Goal: Task Accomplishment & Management: Manage account settings

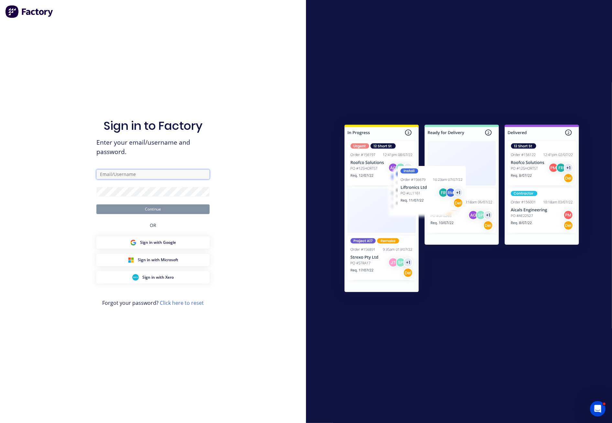
click at [141, 176] on input "text" at bounding box center [152, 175] width 113 height 10
type input "juana@dynamicsteelform.com.au"
click at [169, 207] on button "Continue" at bounding box center [152, 210] width 113 height 10
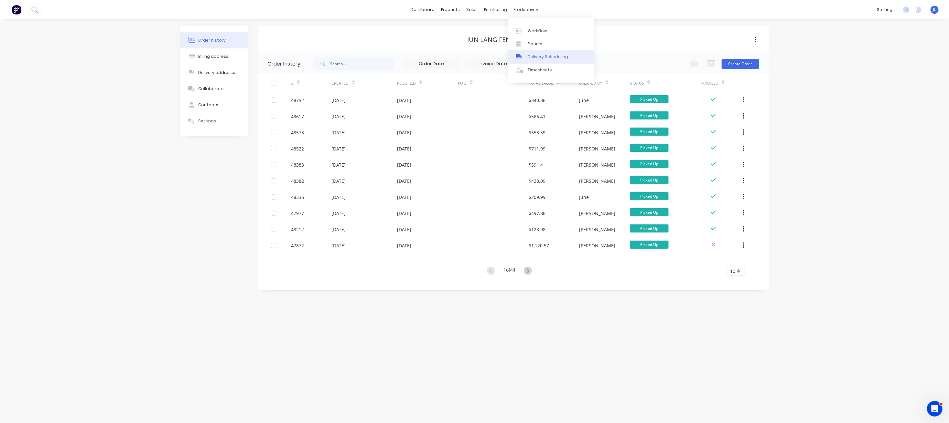
click at [540, 56] on div "Delivery Scheduling" at bounding box center [548, 57] width 40 height 6
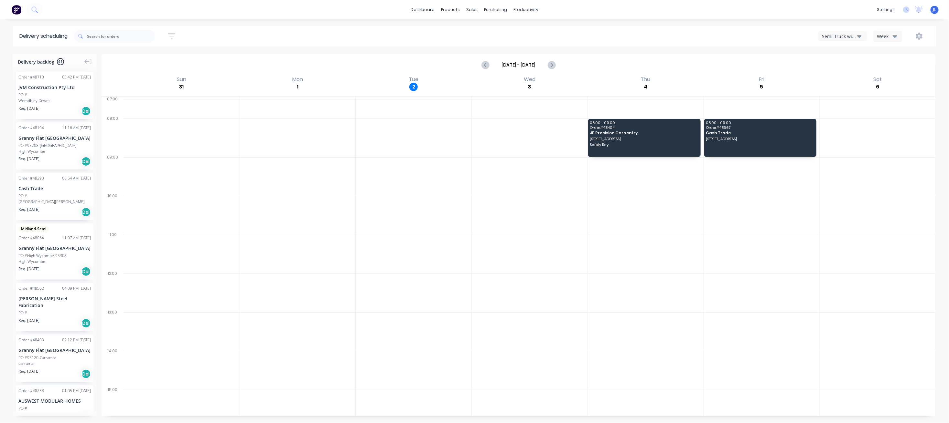
click at [848, 36] on div "Semi-Truck with Hiab" at bounding box center [839, 36] width 35 height 7
click at [845, 78] on div "Utes Delivery" at bounding box center [850, 78] width 64 height 13
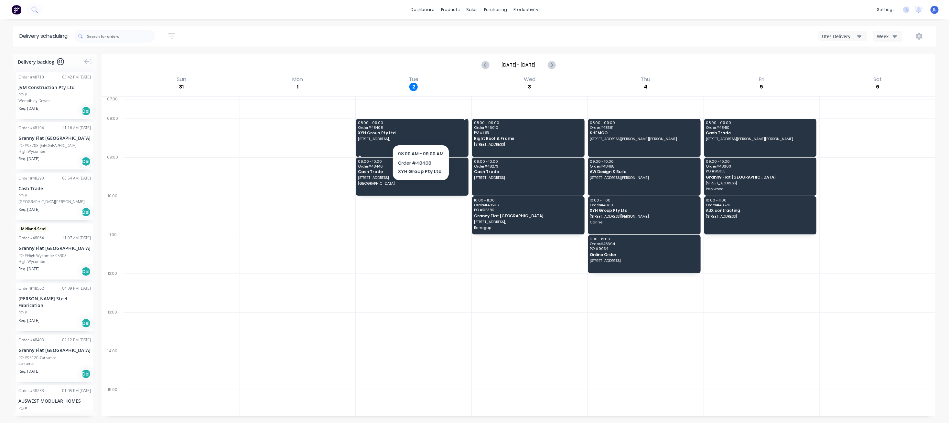
click at [421, 131] on div "08:00 - 09:00 Order # 48408 XYH Group Pty Ltd 107A (lot9) The Promenade, Mount …" at bounding box center [412, 138] width 112 height 38
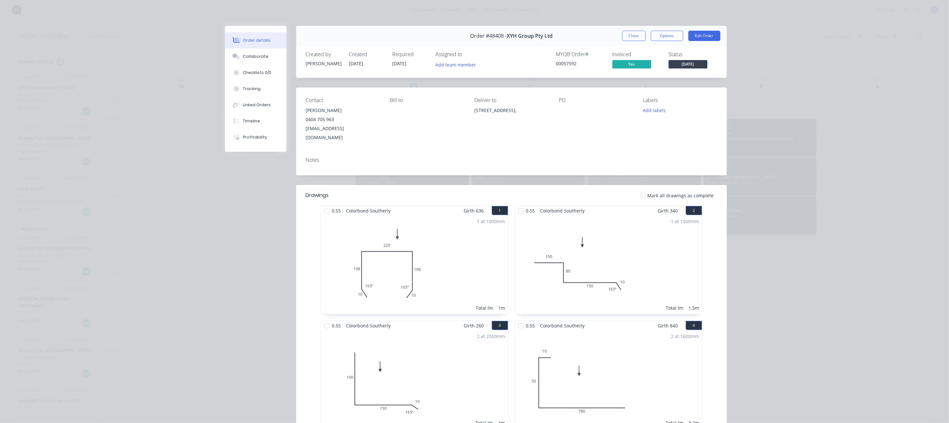
click at [626, 38] on button "Close" at bounding box center [634, 36] width 24 height 10
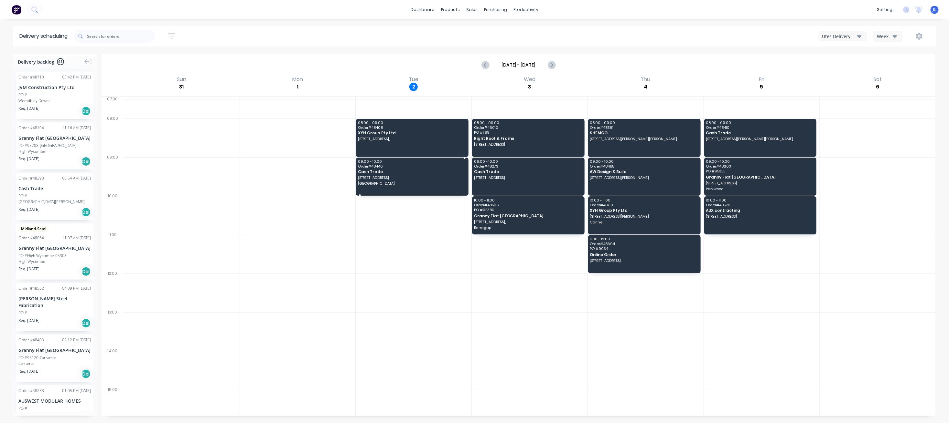
click at [417, 179] on span "4500 Stoneville Rd" at bounding box center [412, 178] width 108 height 4
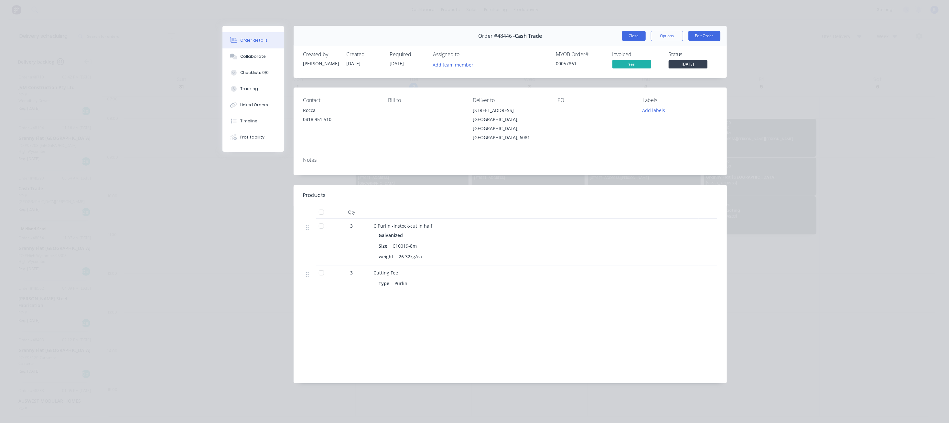
click at [637, 37] on button "Close" at bounding box center [634, 36] width 24 height 10
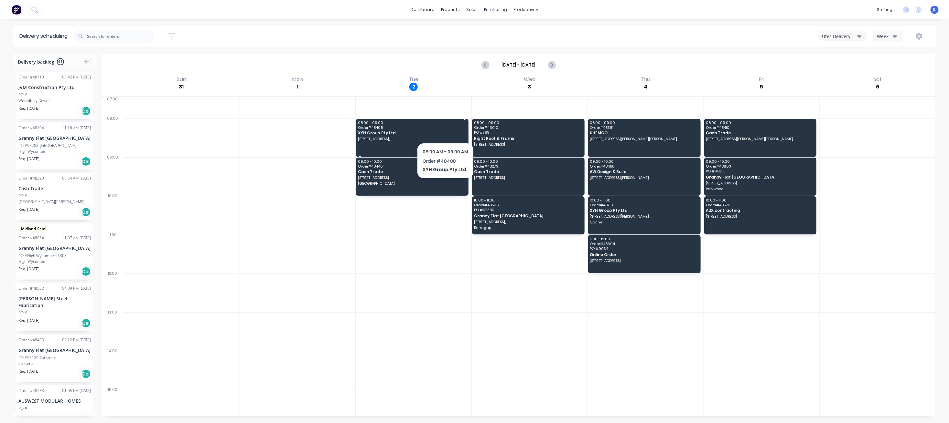
click at [445, 128] on span "Order # 48408" at bounding box center [412, 128] width 108 height 4
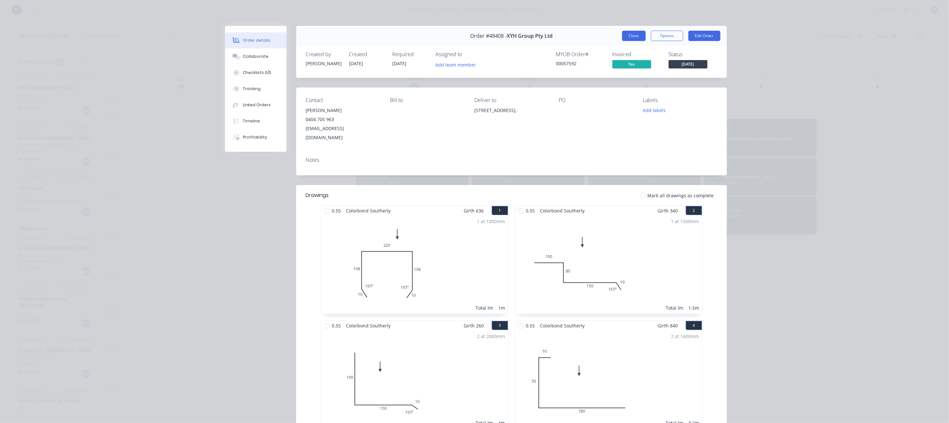
click at [623, 38] on button "Close" at bounding box center [634, 36] width 24 height 10
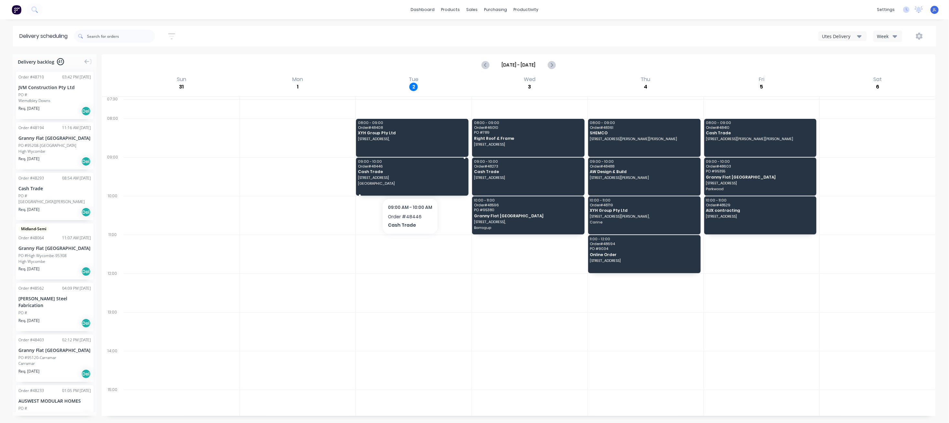
click at [421, 171] on span "Cash Trade" at bounding box center [412, 172] width 108 height 4
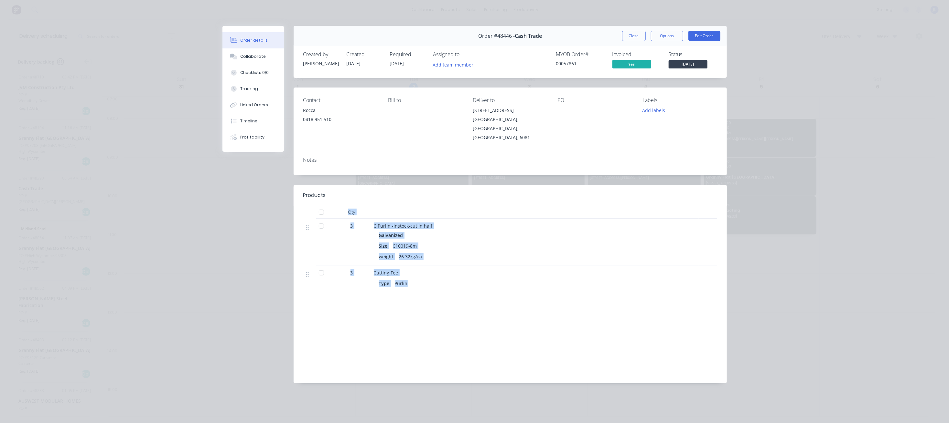
drag, startPoint x: 348, startPoint y: 202, endPoint x: 429, endPoint y: 293, distance: 120.9
click at [429, 293] on div "Products Qty 3 C Purlin -instock-cut in half Galvanized Size C10019-8m weight 2…" at bounding box center [510, 284] width 433 height 198
drag, startPoint x: 625, startPoint y: 39, endPoint x: 629, endPoint y: 35, distance: 5.9
click at [627, 38] on button "Close" at bounding box center [634, 36] width 24 height 10
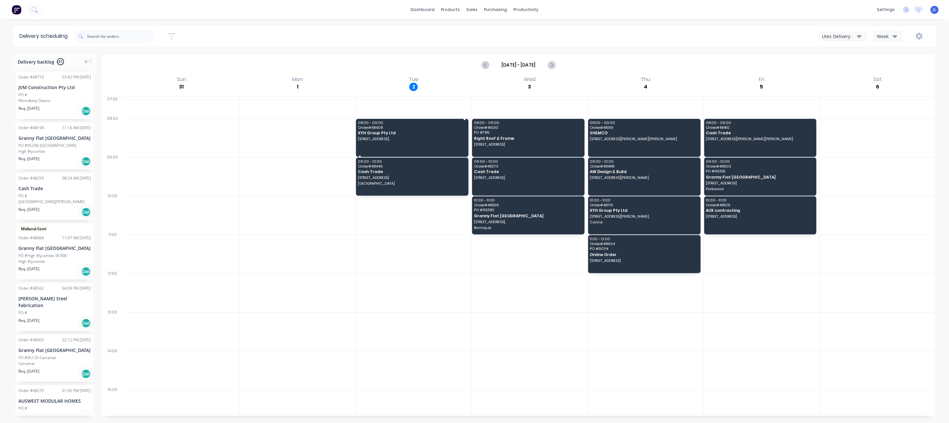
click at [438, 128] on span "Order # 48408" at bounding box center [412, 128] width 108 height 4
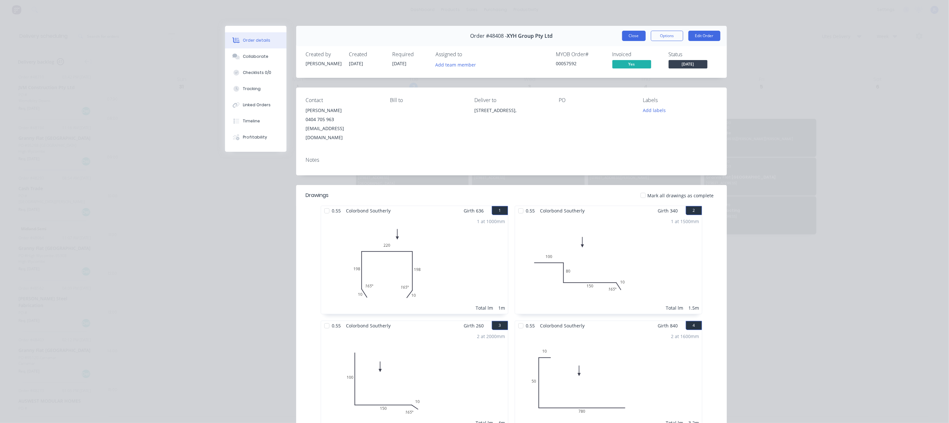
click at [629, 34] on button "Close" at bounding box center [634, 36] width 24 height 10
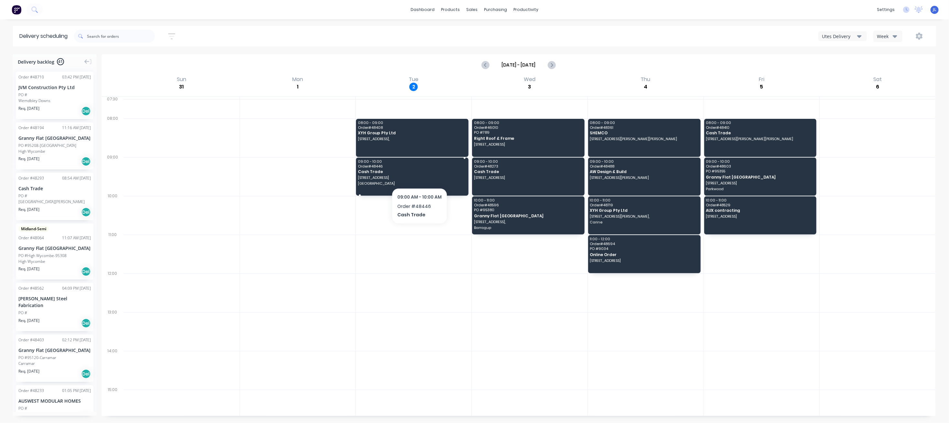
click at [419, 175] on div "09:00 - 10:00 Order # 48446 Cash Trade 4500 Stoneville Rd Stoneville" at bounding box center [412, 177] width 112 height 38
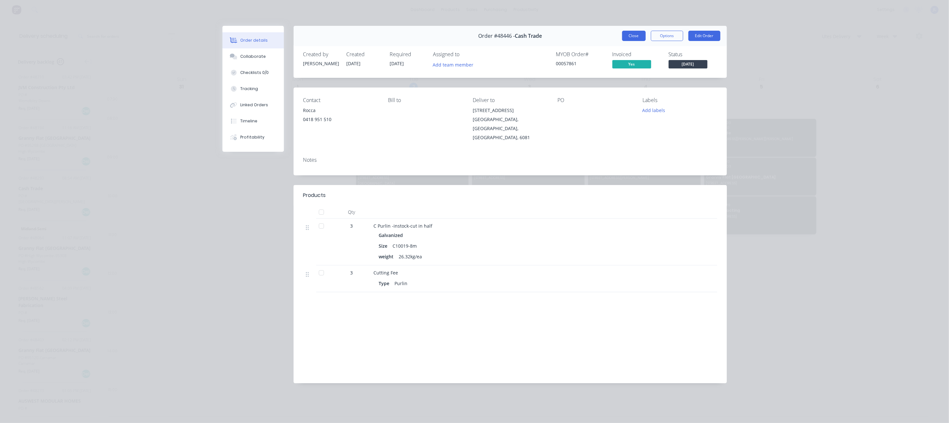
click at [634, 35] on button "Close" at bounding box center [634, 36] width 24 height 10
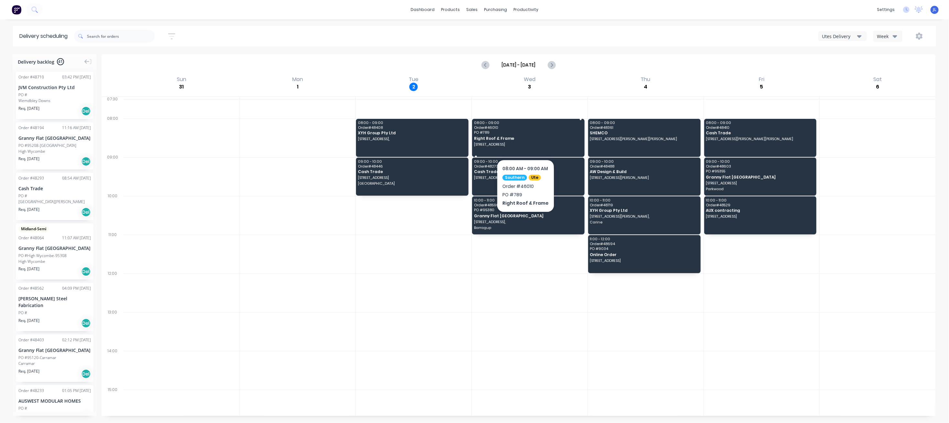
click at [539, 128] on span "Order # 46010" at bounding box center [528, 128] width 108 height 4
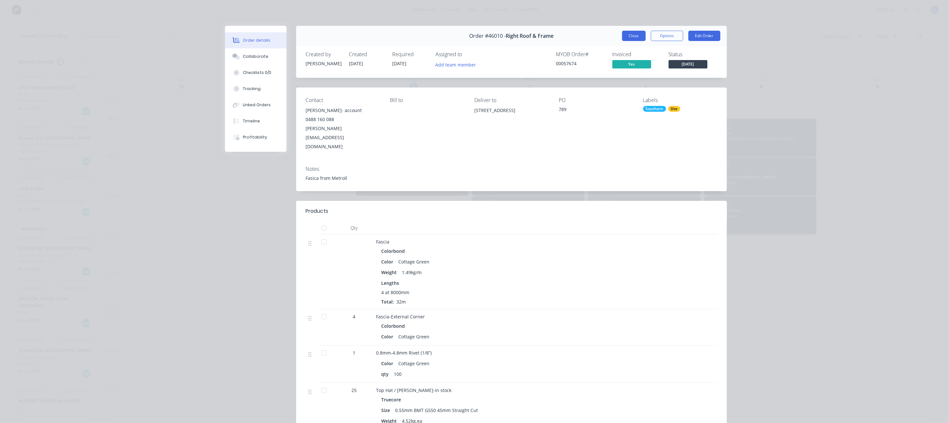
click at [635, 39] on button "Close" at bounding box center [634, 36] width 24 height 10
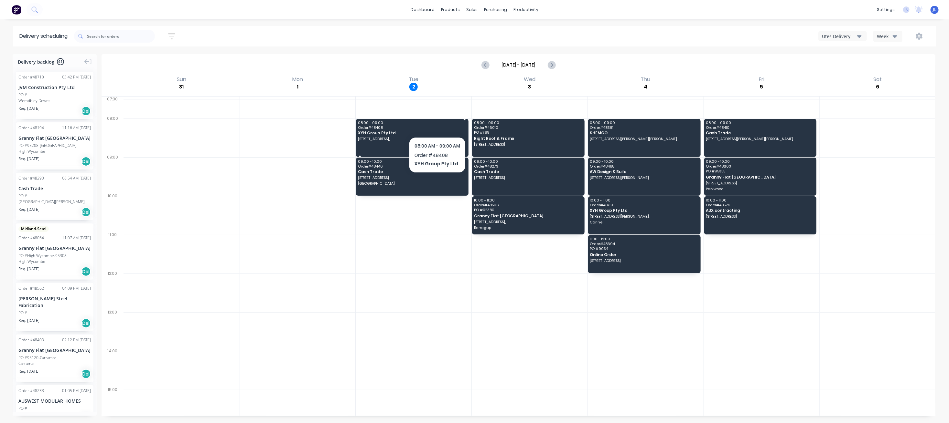
click at [437, 123] on span "08:00 - 09:00" at bounding box center [412, 123] width 108 height 4
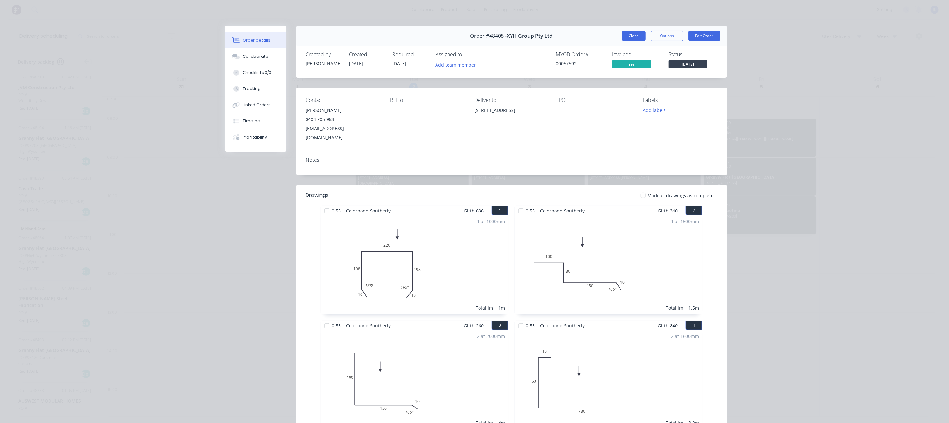
click at [623, 35] on button "Close" at bounding box center [634, 36] width 24 height 10
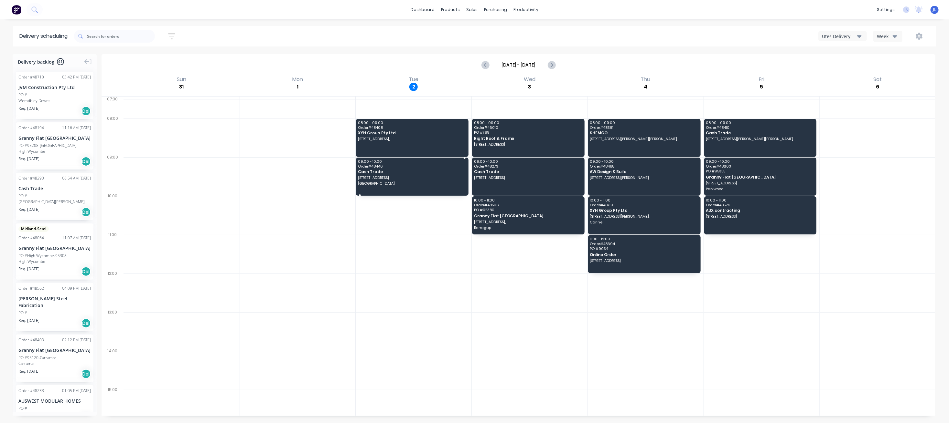
click at [424, 173] on span "Cash Trade" at bounding box center [412, 172] width 108 height 4
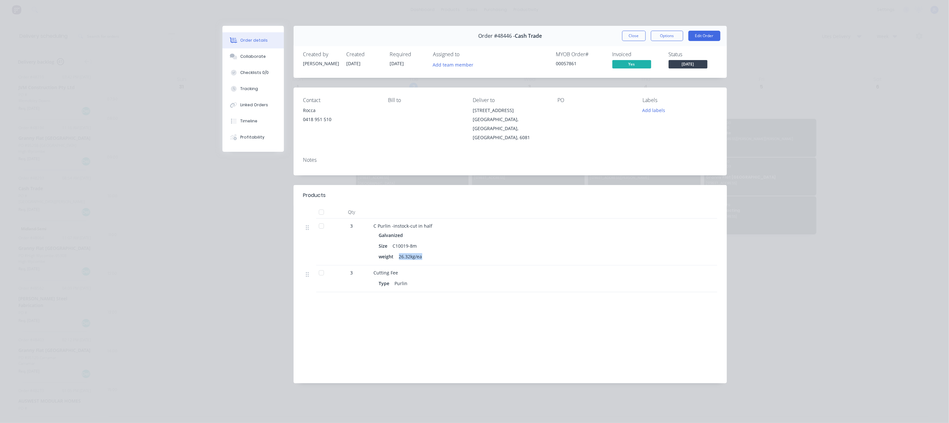
drag, startPoint x: 395, startPoint y: 246, endPoint x: 452, endPoint y: 248, distance: 56.9
click at [452, 252] on div "weight 26.32kg/ea" at bounding box center [516, 256] width 275 height 9
drag, startPoint x: 335, startPoint y: 121, endPoint x: 298, endPoint y: 93, distance: 46.1
click at [298, 93] on div "Contact Rocca 0418 951 510 Bill to Deliver to 4500 Stoneville Rd Stoneville, We…" at bounding box center [510, 120] width 433 height 64
click at [630, 35] on button "Close" at bounding box center [634, 36] width 24 height 10
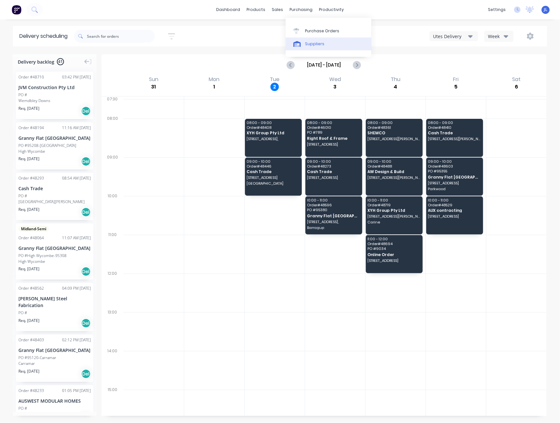
click at [310, 44] on div "Suppliers" at bounding box center [314, 44] width 19 height 6
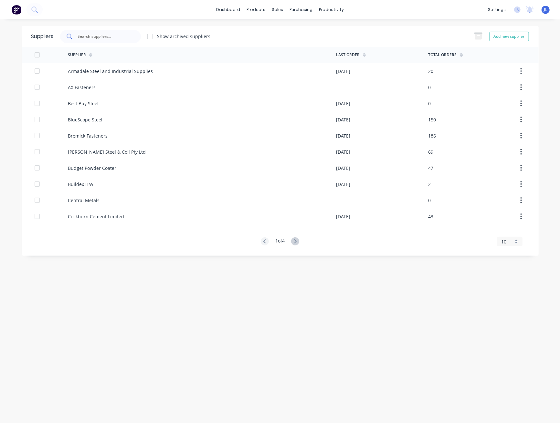
click at [124, 34] on input "text" at bounding box center [104, 36] width 54 height 6
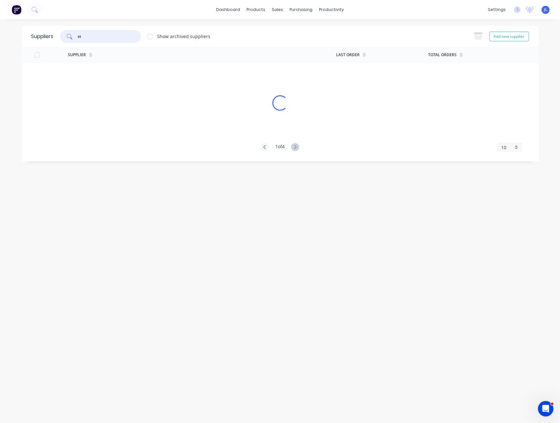
type input "s"
type input "stractco"
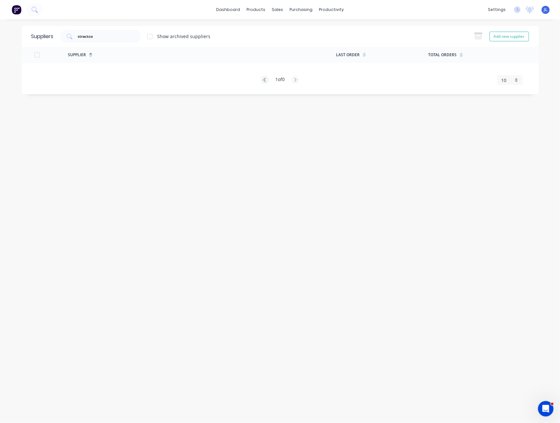
drag, startPoint x: 120, startPoint y: 30, endPoint x: 55, endPoint y: 33, distance: 65.7
click at [55, 33] on div "stractco Show archived suppliers" at bounding box center [132, 36] width 157 height 13
click at [108, 37] on input "stractco" at bounding box center [104, 36] width 54 height 6
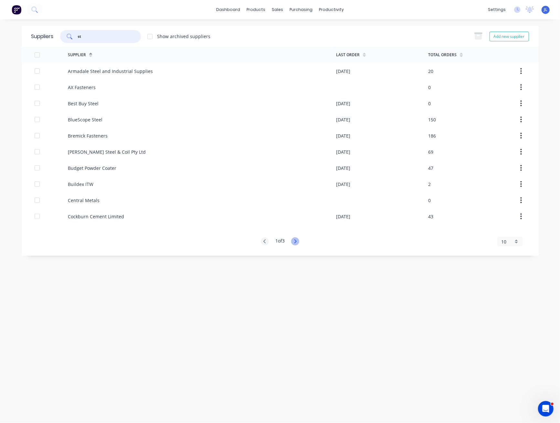
type input "st"
click at [297, 242] on icon at bounding box center [295, 242] width 2 height 4
click at [298, 242] on icon at bounding box center [295, 242] width 8 height 8
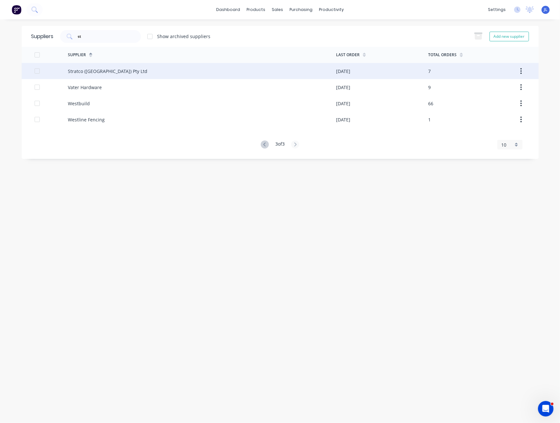
click at [87, 69] on div "Stratco (WA) Pty Ltd" at bounding box center [108, 71] width 80 height 7
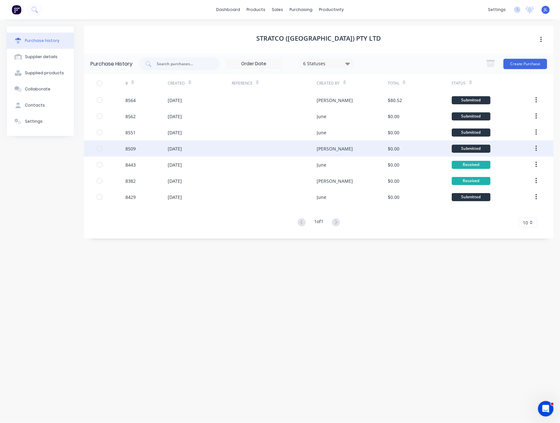
click at [275, 151] on div at bounding box center [274, 149] width 85 height 16
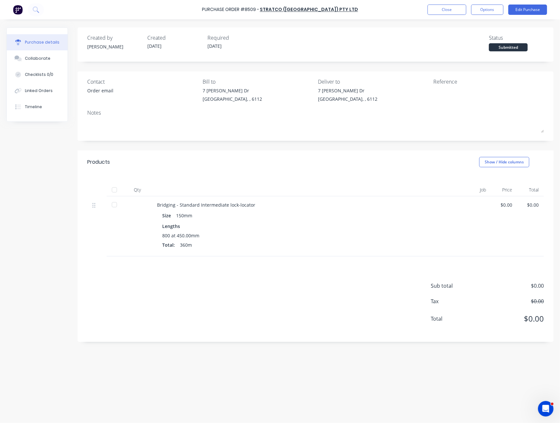
click at [395, 21] on div "Purchase details Collaborate Checklists 0/0 Linked Orders Timeline Created by J…" at bounding box center [280, 201] width 560 height 391
click at [442, 9] on button "Close" at bounding box center [447, 10] width 39 height 10
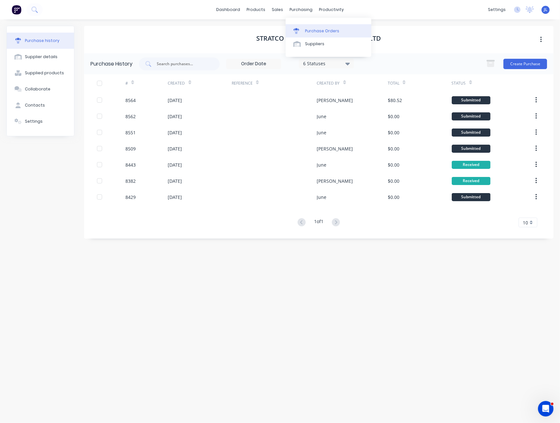
click at [312, 35] on link "Purchase Orders" at bounding box center [329, 30] width 86 height 13
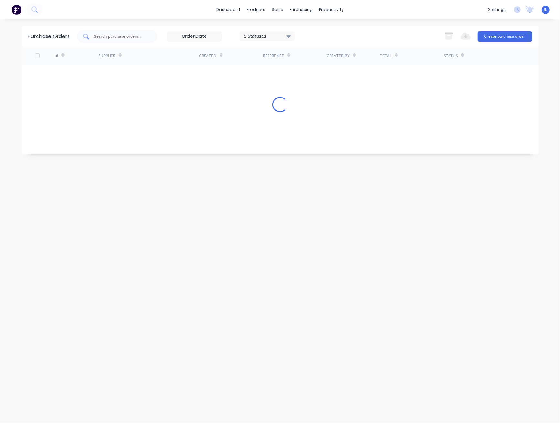
click at [128, 35] on input "text" at bounding box center [121, 36] width 54 height 6
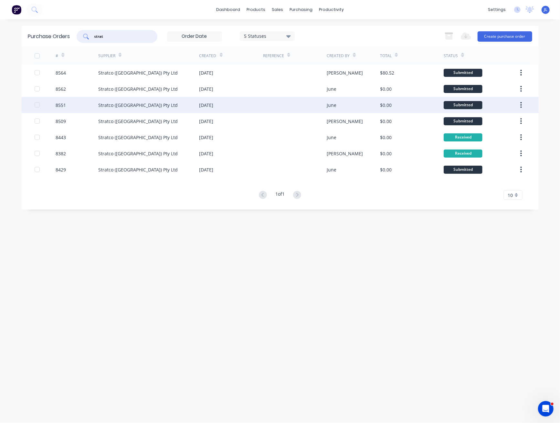
type input "strat"
click at [235, 104] on div "29 Aug 2025" at bounding box center [231, 105] width 64 height 16
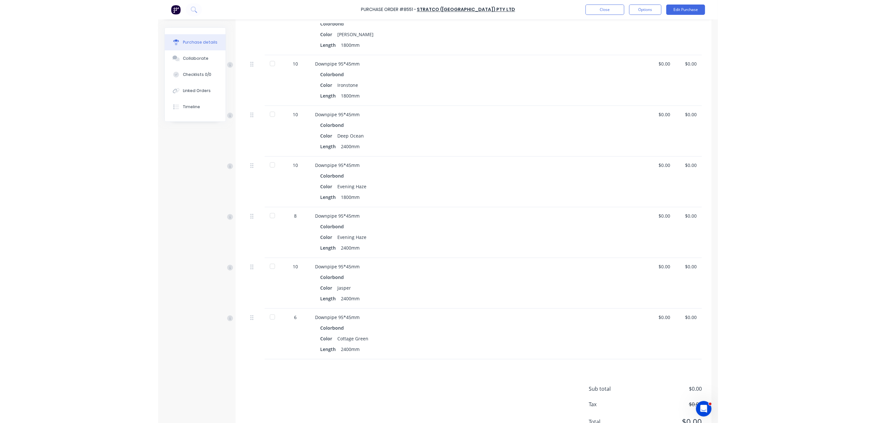
scroll to position [345, 0]
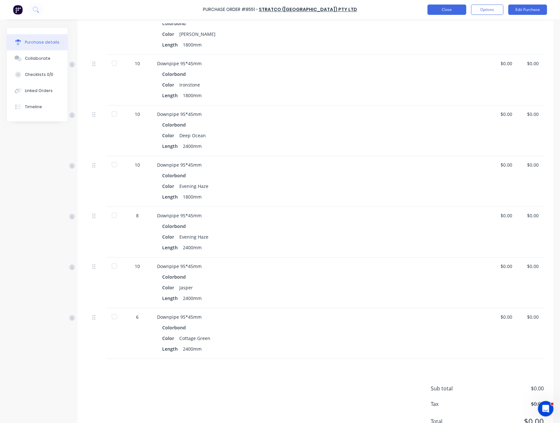
click at [453, 7] on button "Close" at bounding box center [447, 10] width 39 height 10
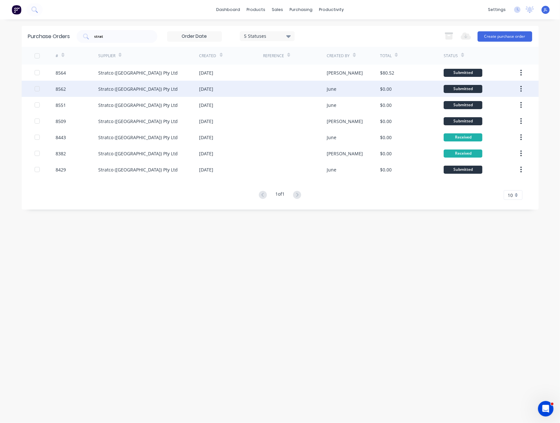
click at [323, 90] on div at bounding box center [295, 89] width 64 height 16
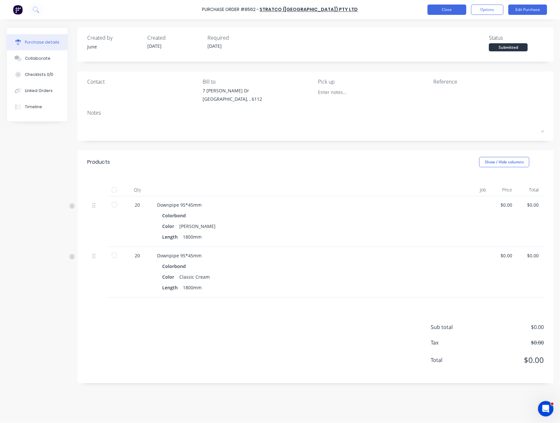
click at [442, 9] on button "Close" at bounding box center [447, 10] width 39 height 10
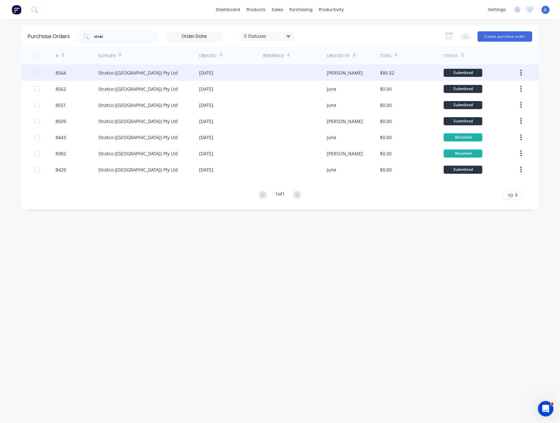
click at [308, 75] on div at bounding box center [295, 73] width 64 height 16
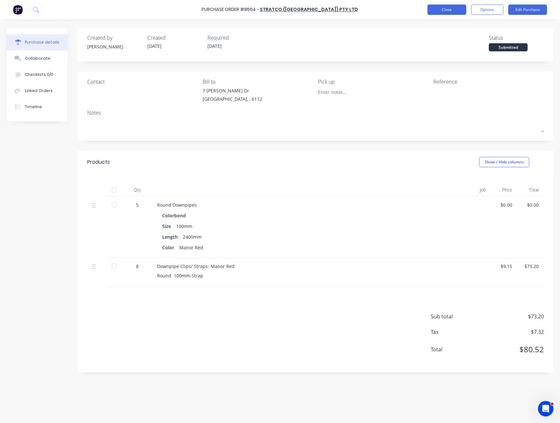
click at [438, 13] on button "Close" at bounding box center [447, 10] width 39 height 10
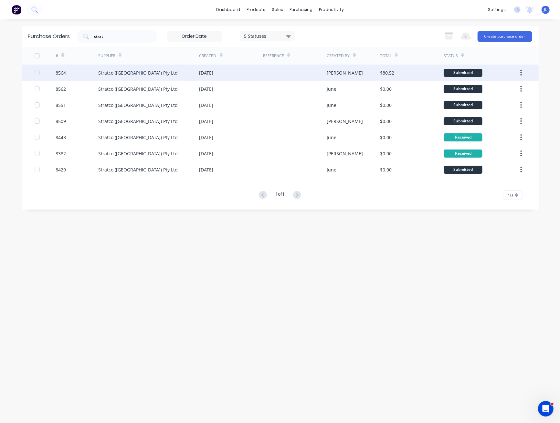
click at [137, 74] on div "Stratco (WA) Pty Ltd" at bounding box center [138, 72] width 80 height 7
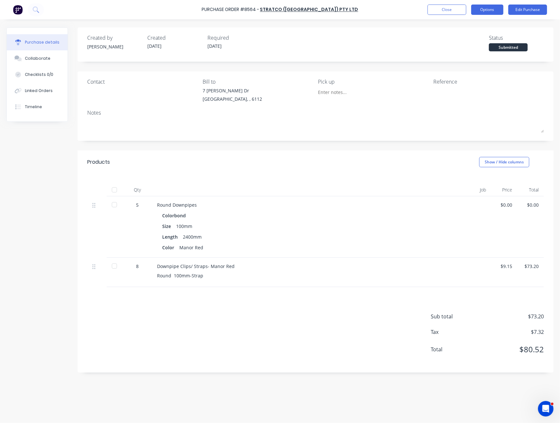
click at [493, 11] on button "Options" at bounding box center [487, 10] width 32 height 10
click at [481, 26] on div "Print / Email" at bounding box center [473, 26] width 50 height 9
click at [477, 54] on div "Without pricing" at bounding box center [473, 52] width 50 height 9
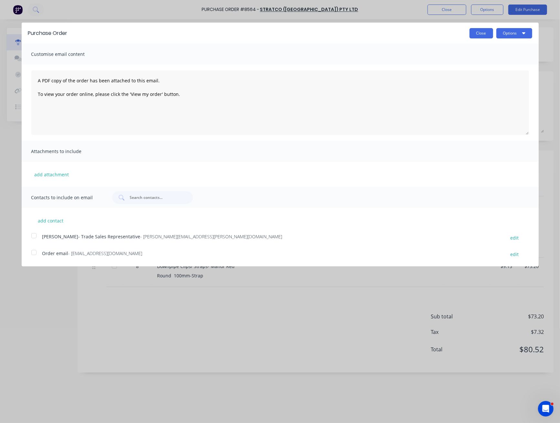
click at [484, 35] on button "Close" at bounding box center [482, 33] width 24 height 10
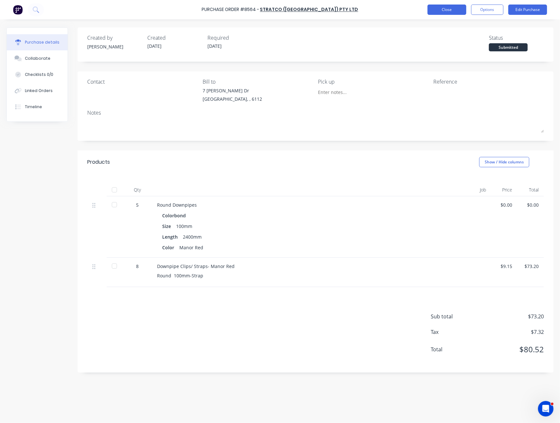
click at [445, 12] on button "Close" at bounding box center [447, 10] width 39 height 10
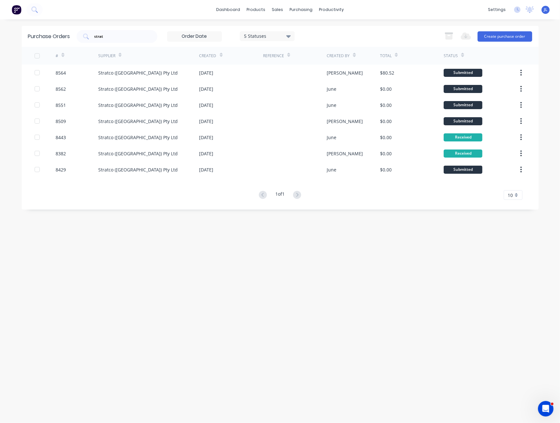
click at [137, 28] on div "Purchase Orders strat 5 Statuses 5 Statuses Export to Excel (XLSX) Create purch…" at bounding box center [280, 36] width 517 height 21
click at [137, 30] on div "strat 5 Statuses 5 Statuses" at bounding box center [186, 36] width 218 height 13
click at [129, 34] on input "strat" at bounding box center [121, 36] width 54 height 6
click at [131, 34] on input "strat" at bounding box center [121, 36] width 54 height 6
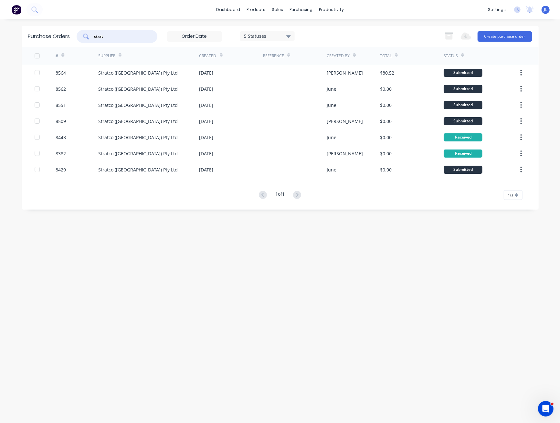
click at [131, 34] on input "strat" at bounding box center [121, 36] width 54 height 6
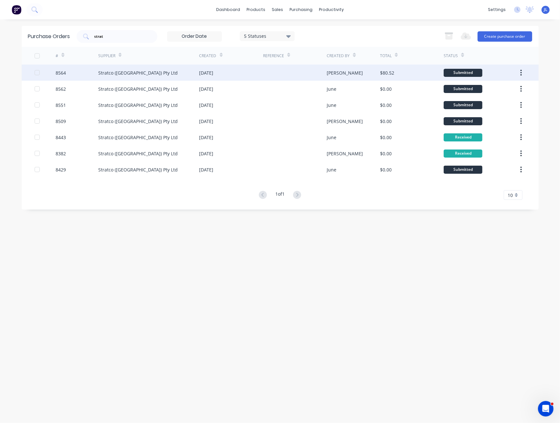
click at [149, 69] on div "Stratco (WA) Pty Ltd" at bounding box center [148, 73] width 101 height 16
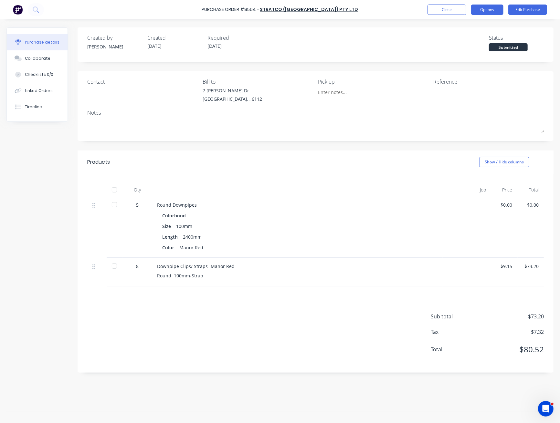
click at [483, 8] on button "Options" at bounding box center [487, 10] width 32 height 10
click at [478, 27] on div "Print / Email" at bounding box center [473, 26] width 50 height 9
click at [472, 52] on div "Without pricing" at bounding box center [473, 52] width 50 height 9
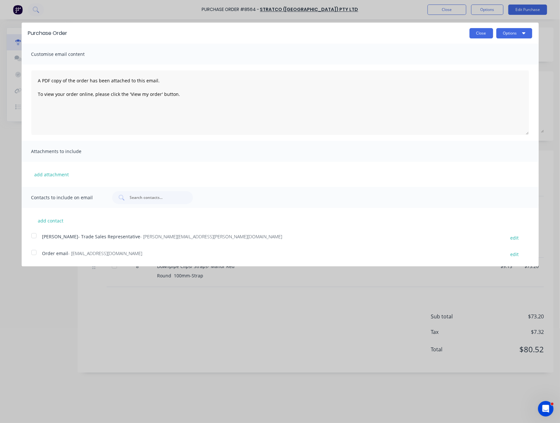
click at [480, 33] on button "Close" at bounding box center [482, 33] width 24 height 10
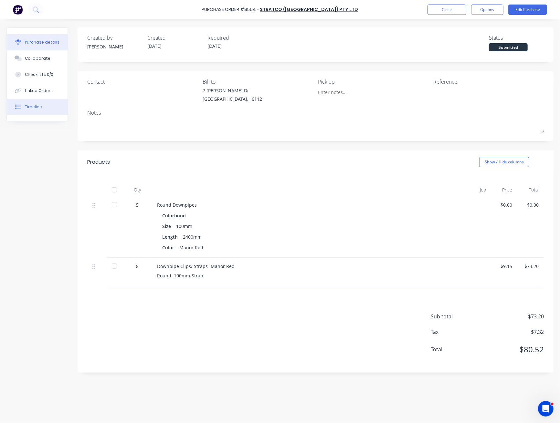
click at [37, 109] on div "Timeline" at bounding box center [33, 107] width 17 height 6
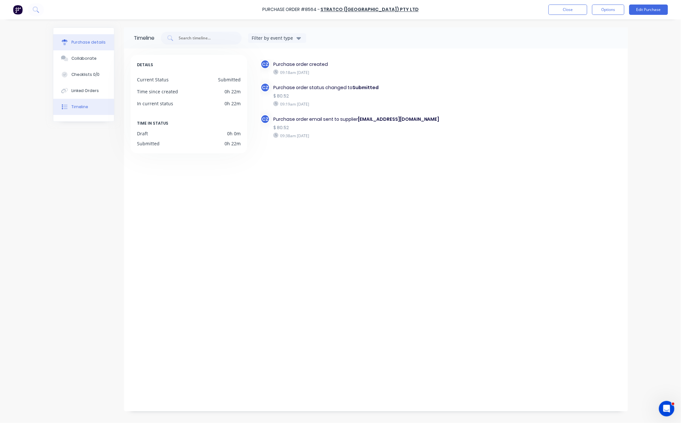
click at [87, 41] on div "Purchase details" at bounding box center [88, 42] width 35 height 6
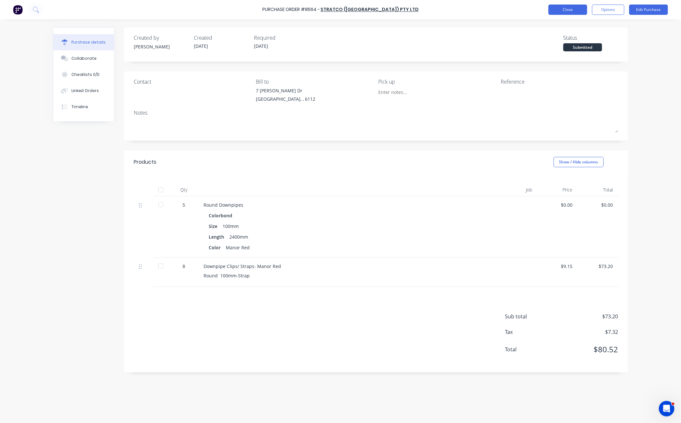
click at [557, 8] on button "Close" at bounding box center [568, 10] width 39 height 10
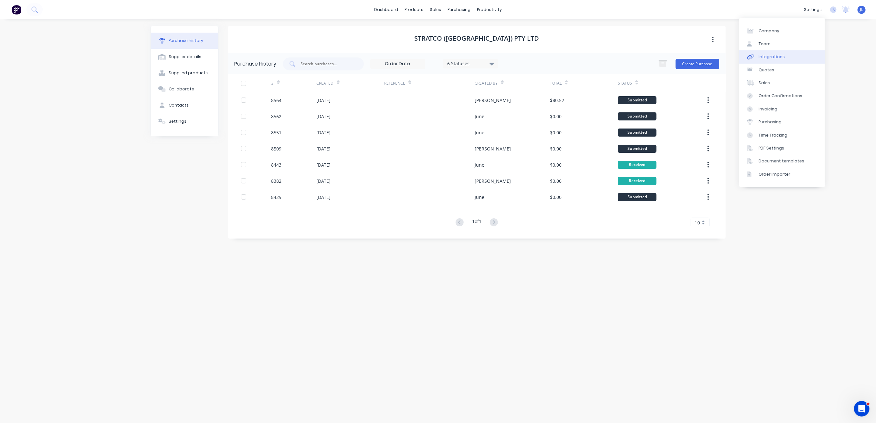
click at [560, 56] on div "Integrations" at bounding box center [772, 57] width 26 height 6
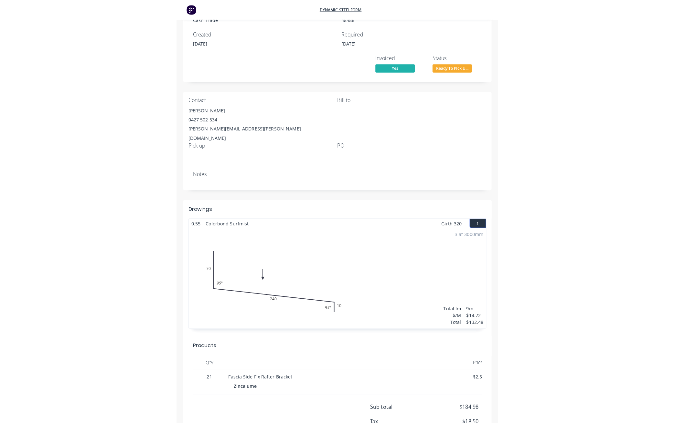
scroll to position [81, 0]
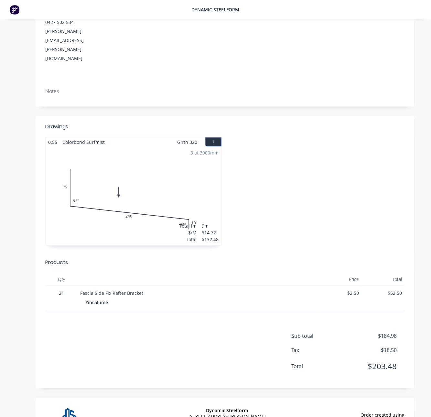
click at [188, 194] on div "3 at 3000mm Total lm $/M Total 9m $14.72 $132.48" at bounding box center [134, 196] width 176 height 99
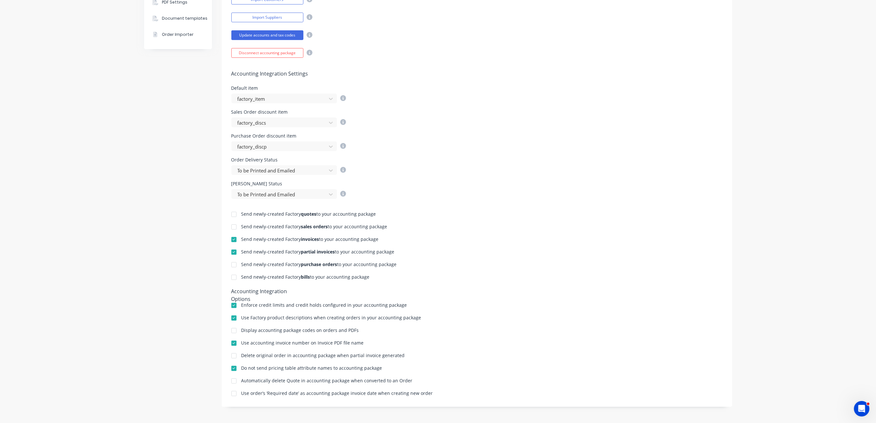
drag, startPoint x: 518, startPoint y: 34, endPoint x: 504, endPoint y: 24, distance: 16.7
click at [517, 34] on div "Update accounts and tax codes" at bounding box center [476, 34] width 491 height 11
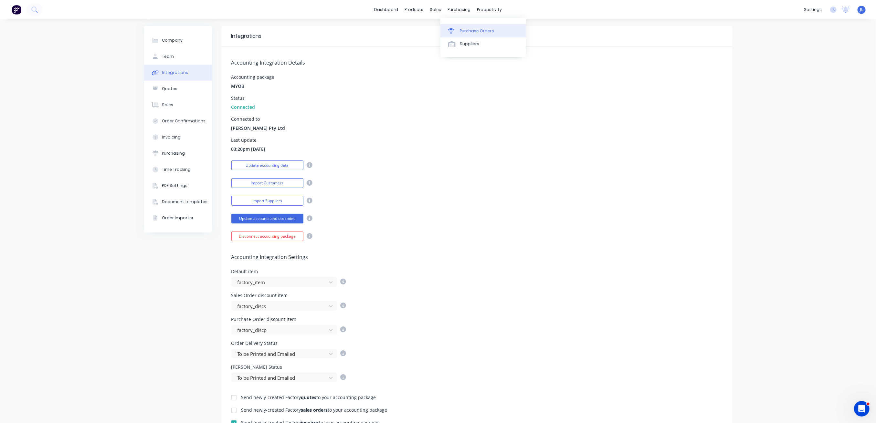
click at [464, 32] on div "Purchase Orders" at bounding box center [477, 31] width 34 height 6
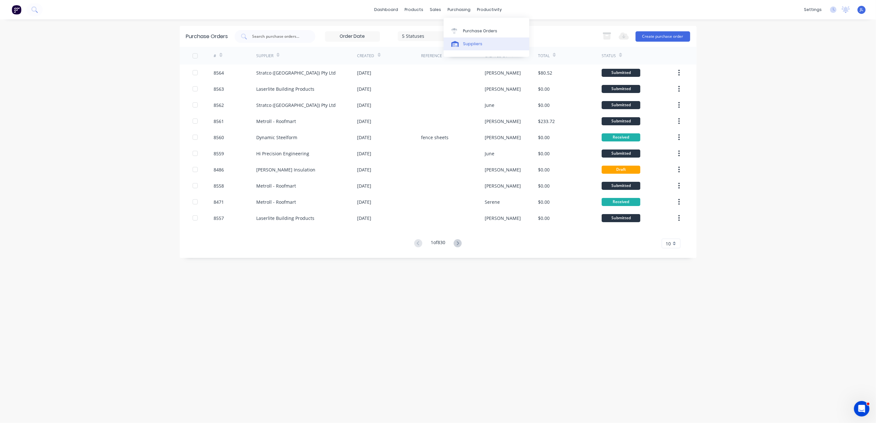
click at [473, 45] on div "Suppliers" at bounding box center [472, 44] width 19 height 6
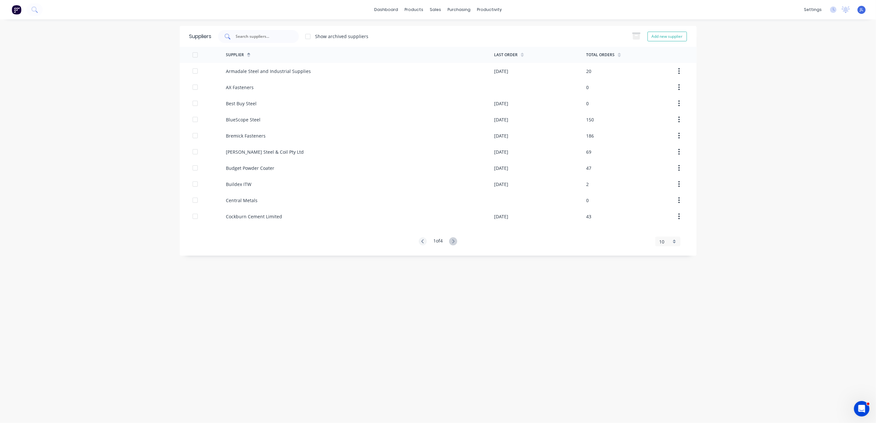
click at [270, 36] on input "text" at bounding box center [262, 36] width 54 height 6
type input "blu"
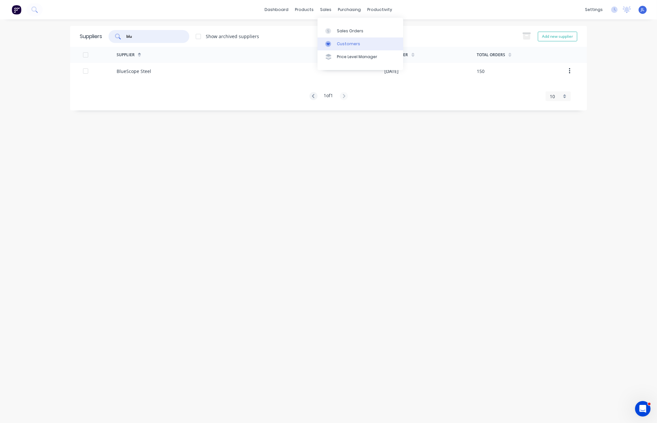
click at [343, 44] on div "Customers" at bounding box center [348, 44] width 23 height 6
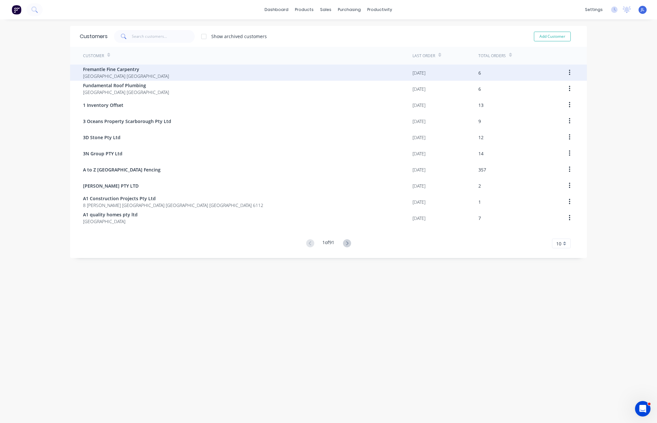
click at [122, 71] on span "Fremantle Fine Carpentry" at bounding box center [126, 69] width 86 height 7
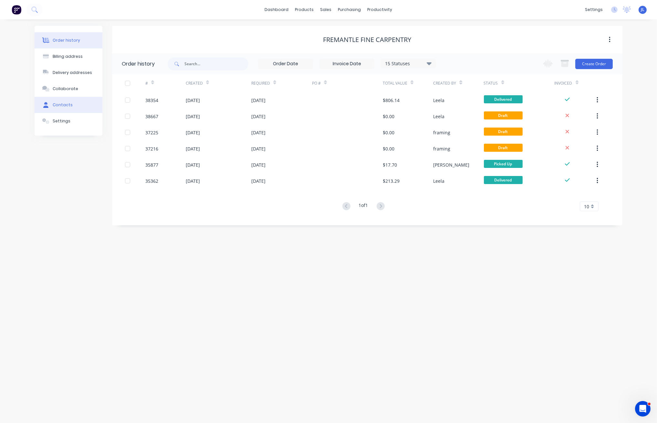
click at [63, 105] on div "Contacts" at bounding box center [63, 105] width 20 height 6
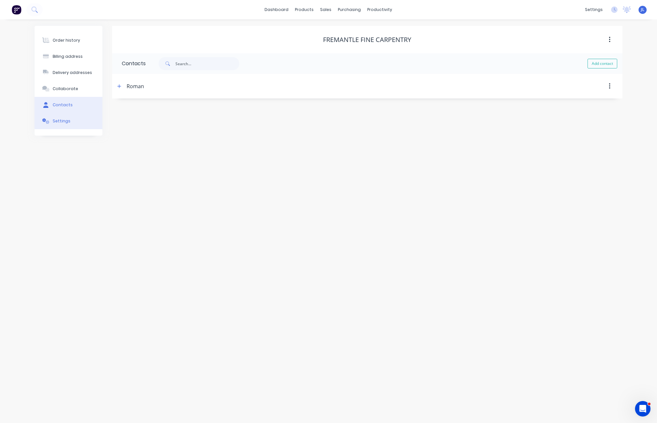
click at [61, 124] on button "Settings" at bounding box center [69, 121] width 68 height 16
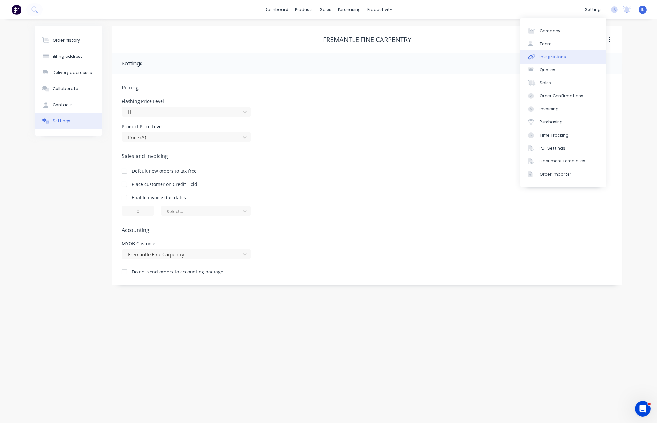
click at [551, 60] on div "Integrations" at bounding box center [553, 57] width 26 height 6
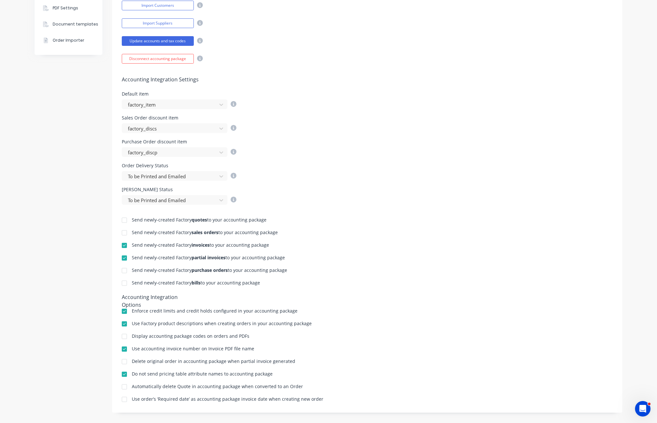
scroll to position [184, 0]
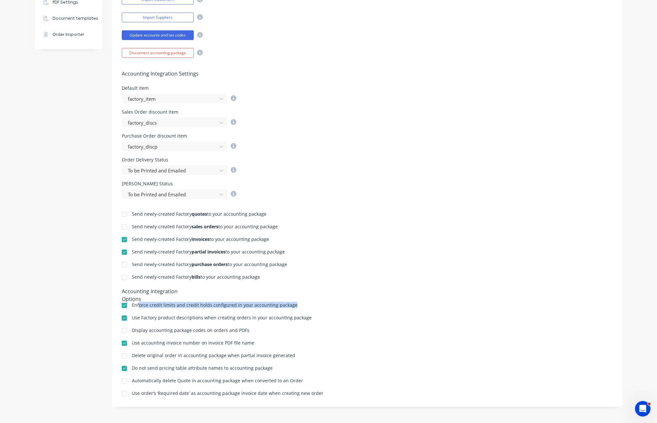
drag, startPoint x: 135, startPoint y: 307, endPoint x: 294, endPoint y: 309, distance: 159.1
click at [294, 309] on div "Send newly-created Factory quotes to your accounting package Send newly-created…" at bounding box center [367, 298] width 511 height 198
click at [306, 307] on div "Enforce credit limits and credit holds configured in your accounting package" at bounding box center [367, 306] width 491 height 6
click at [120, 306] on div at bounding box center [124, 305] width 13 height 13
click at [83, 317] on div "Company Team Integrations Quotes Sales Order Confirmations Invoicing Purchasing…" at bounding box center [69, 129] width 68 height 575
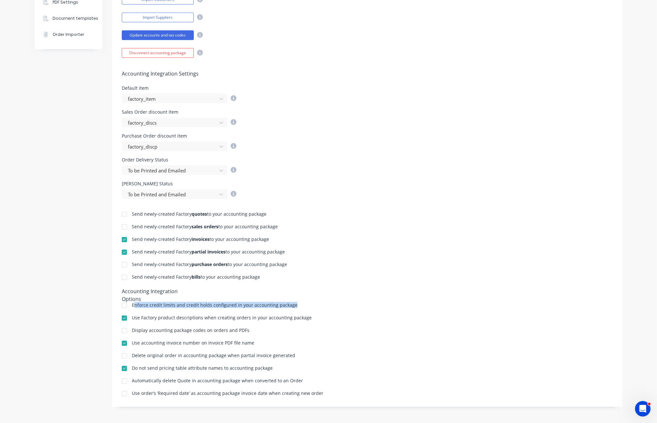
drag, startPoint x: 131, startPoint y: 307, endPoint x: 333, endPoint y: 303, distance: 202.1
click at [333, 303] on div "Send newly-created Factory quotes to your accounting package Send newly-created…" at bounding box center [367, 298] width 511 height 198
click at [328, 278] on div "Send newly-created Factory bills to your accounting package" at bounding box center [367, 278] width 491 height 6
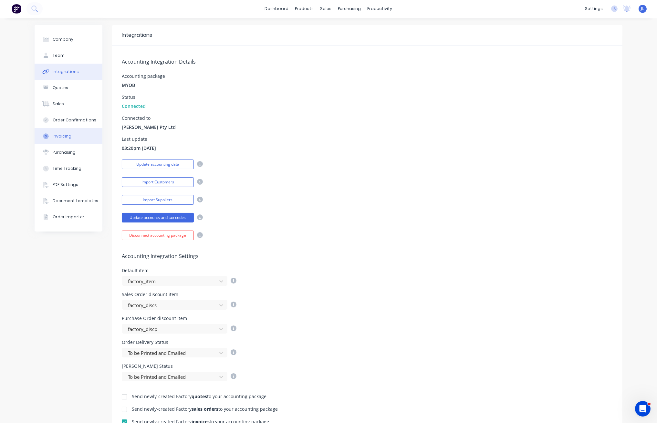
scroll to position [0, 0]
click at [70, 40] on button "Company" at bounding box center [69, 40] width 68 height 16
select select "AU"
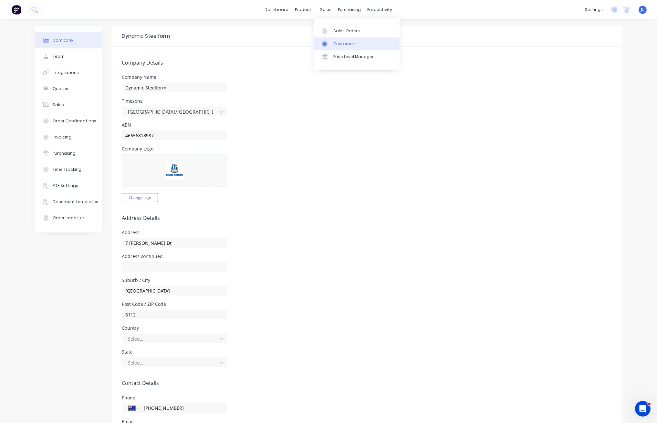
click at [339, 44] on div "Customers" at bounding box center [345, 44] width 23 height 6
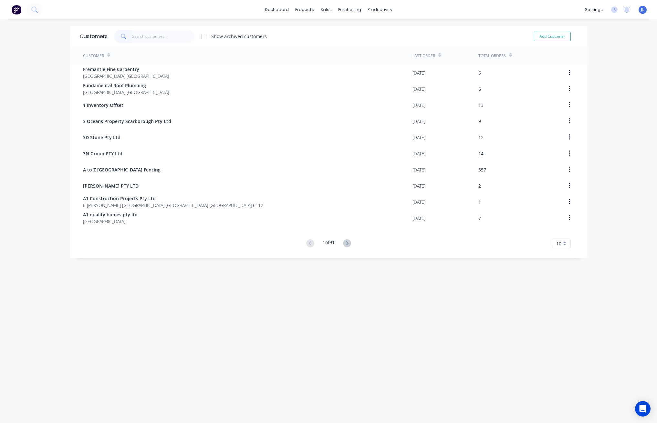
click at [166, 36] on input "text" at bounding box center [163, 36] width 63 height 13
click at [166, 39] on input "text" at bounding box center [163, 36] width 63 height 13
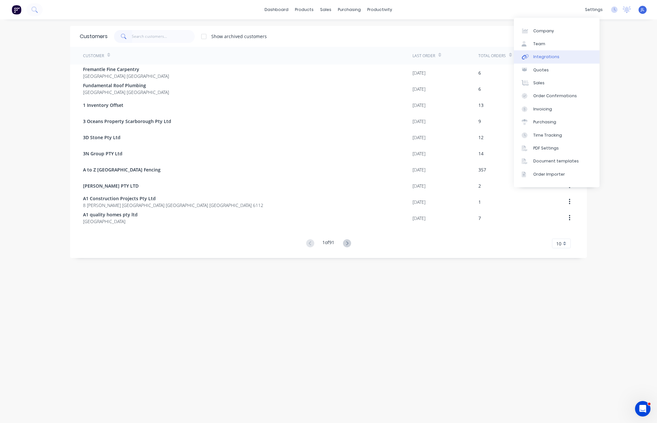
click at [548, 56] on div "Integrations" at bounding box center [547, 57] width 26 height 6
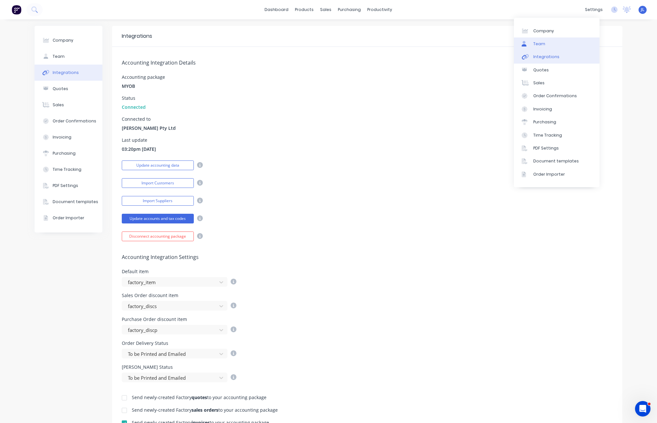
click at [550, 47] on link "Team" at bounding box center [557, 43] width 86 height 13
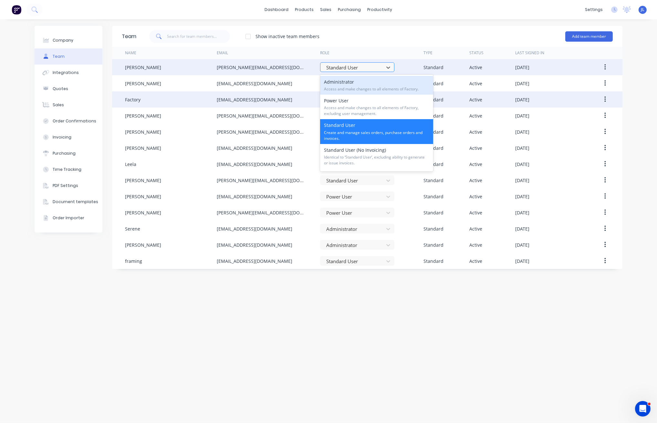
click at [365, 67] on div at bounding box center [353, 68] width 55 height 8
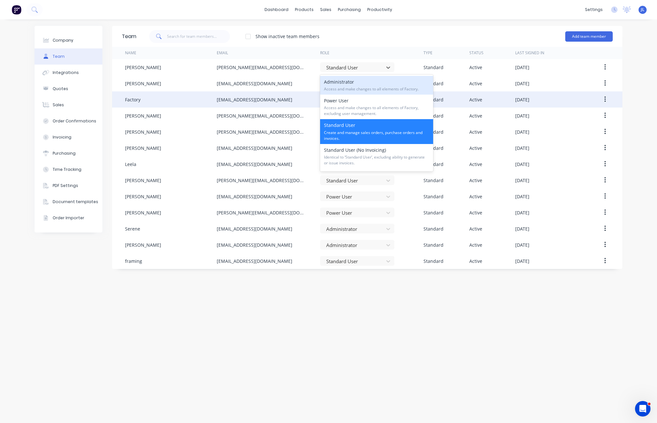
click at [390, 33] on div "Show inactive team members Add team member" at bounding box center [374, 36] width 477 height 19
